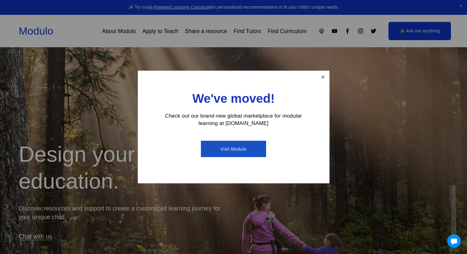
click at [320, 77] on link "Close" at bounding box center [322, 77] width 11 height 11
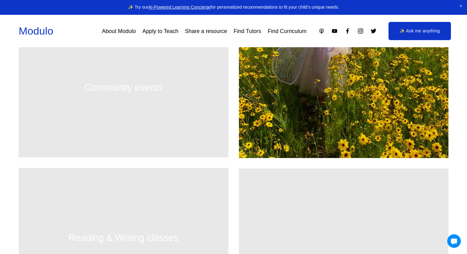
scroll to position [455, 0]
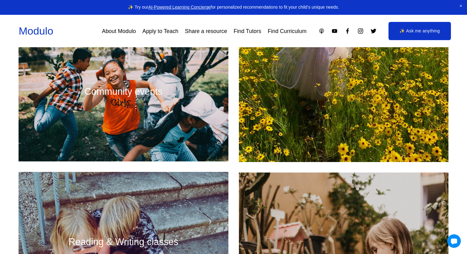
click at [107, 92] on div at bounding box center [124, 92] width 210 height 140
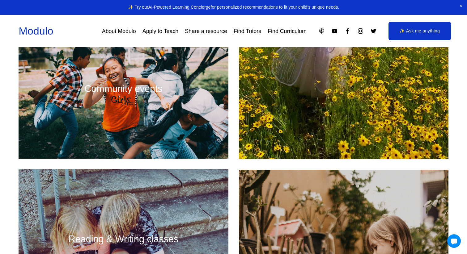
click at [136, 103] on div at bounding box center [124, 89] width 210 height 140
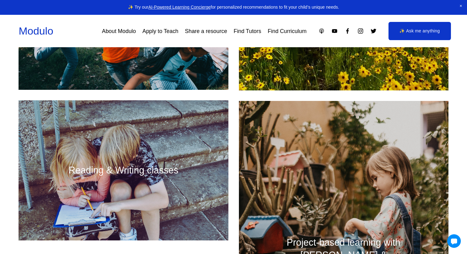
scroll to position [527, 0]
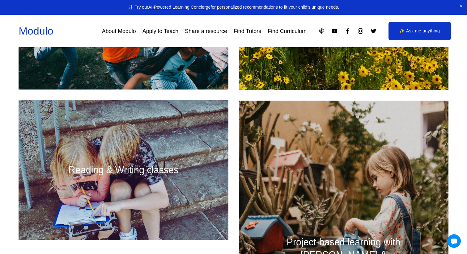
click at [168, 184] on div at bounding box center [124, 170] width 210 height 140
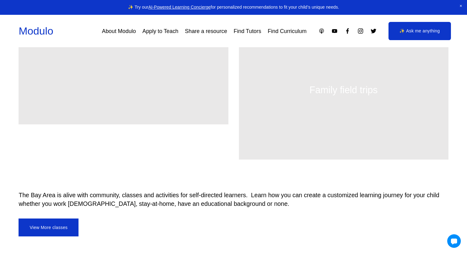
scroll to position [933, 0]
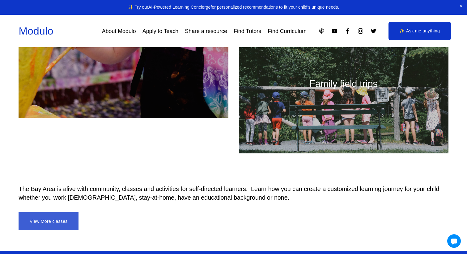
click at [57, 217] on link "View More classes" at bounding box center [49, 222] width 60 height 18
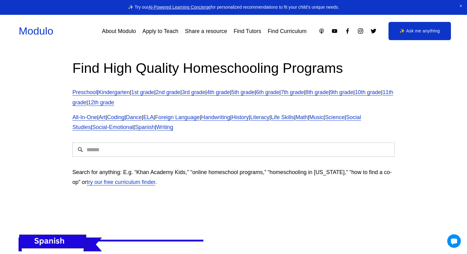
scroll to position [2, 0]
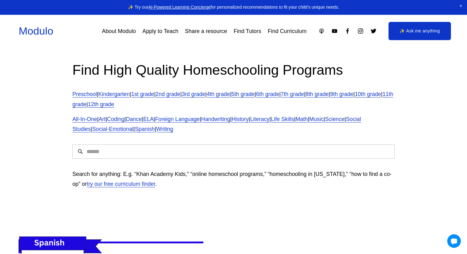
click at [178, 94] on link "2nd grade" at bounding box center [167, 94] width 25 height 6
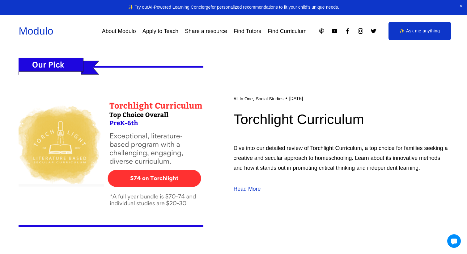
scroll to position [1928, 0]
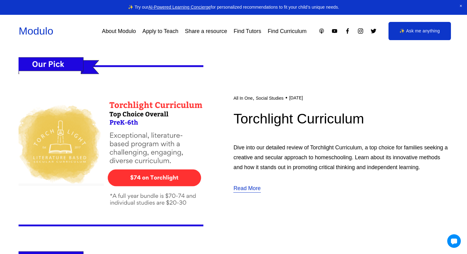
click at [249, 191] on link "Read More" at bounding box center [246, 189] width 27 height 10
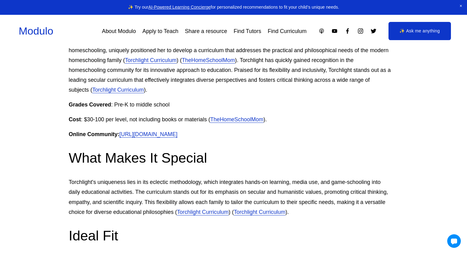
scroll to position [302, 2]
